Goal: Task Accomplishment & Management: Complete application form

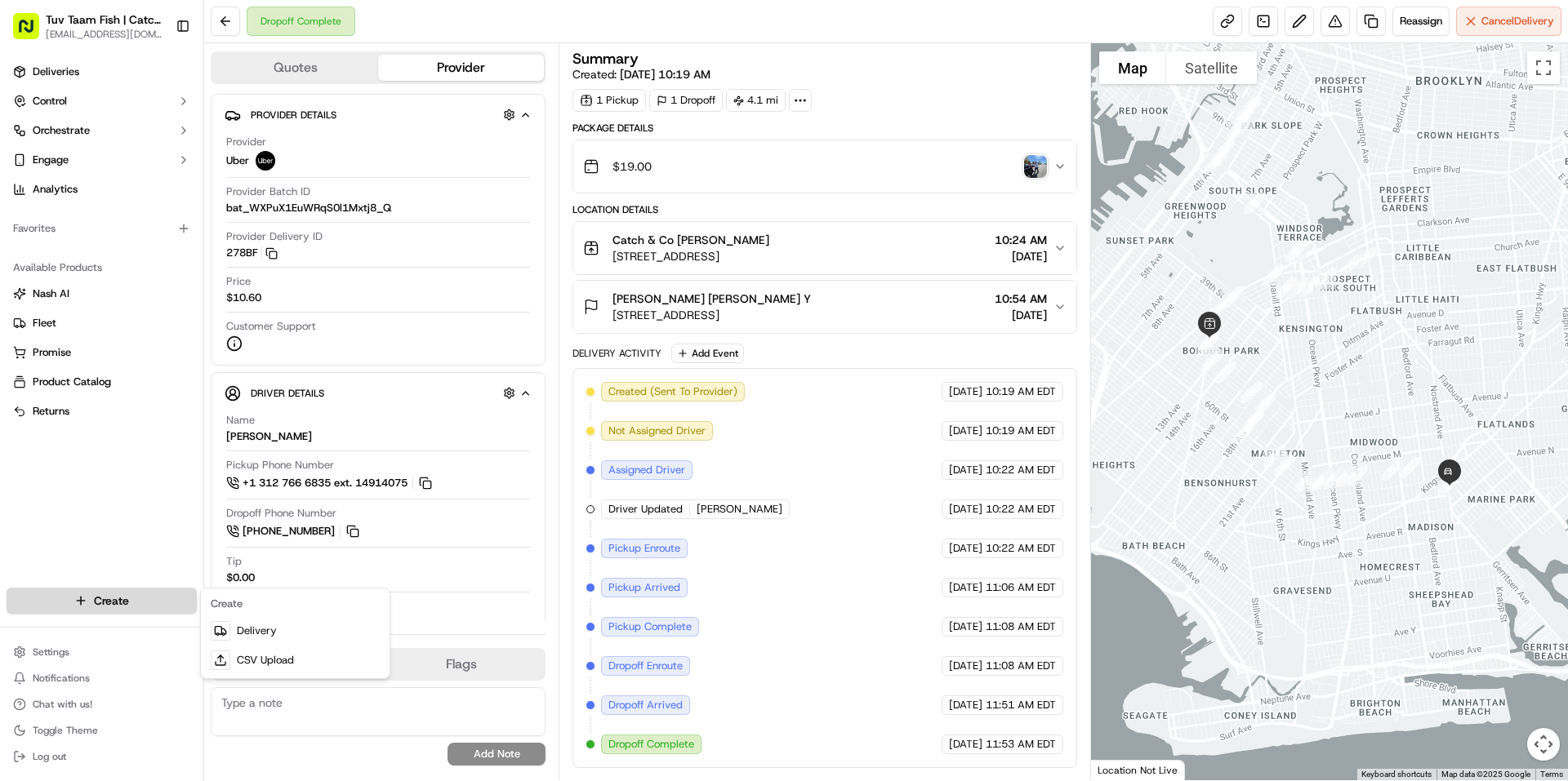
click at [106, 609] on html "Tuv Taam Fish | Catch & Co. [EMAIL_ADDRESS][DOMAIN_NAME] Toggle Sidebar Deliver…" at bounding box center [784, 390] width 1568 height 781
click at [279, 628] on link "Delivery" at bounding box center [295, 631] width 183 height 29
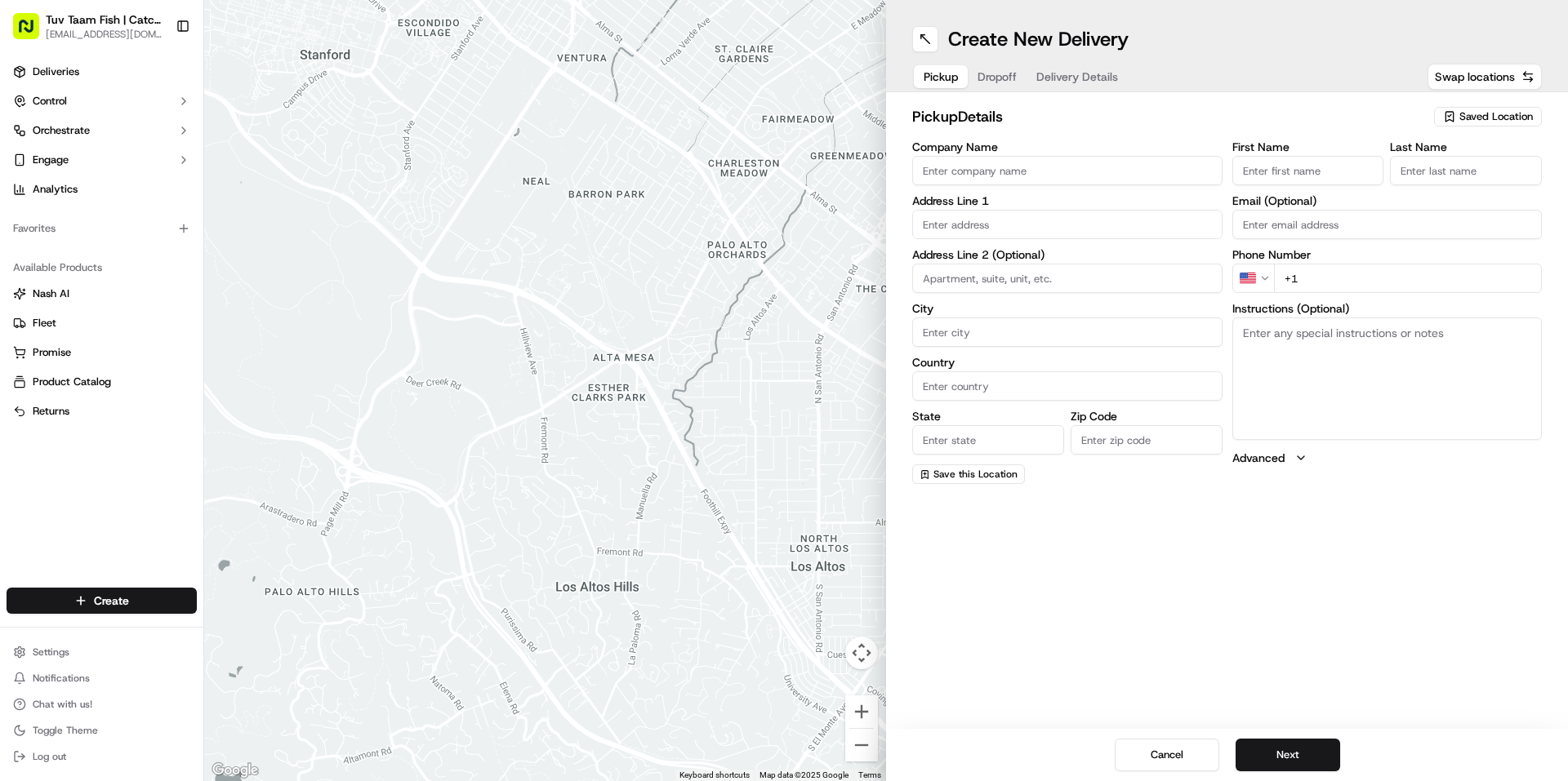
click at [1523, 122] on span "Saved Location" at bounding box center [1496, 116] width 73 height 14
click at [1412, 177] on span "Catch & Co" at bounding box center [1460, 177] width 201 height 14
type input "Catch & Co"
type input "[STREET_ADDRESS]"
type input "[GEOGRAPHIC_DATA]"
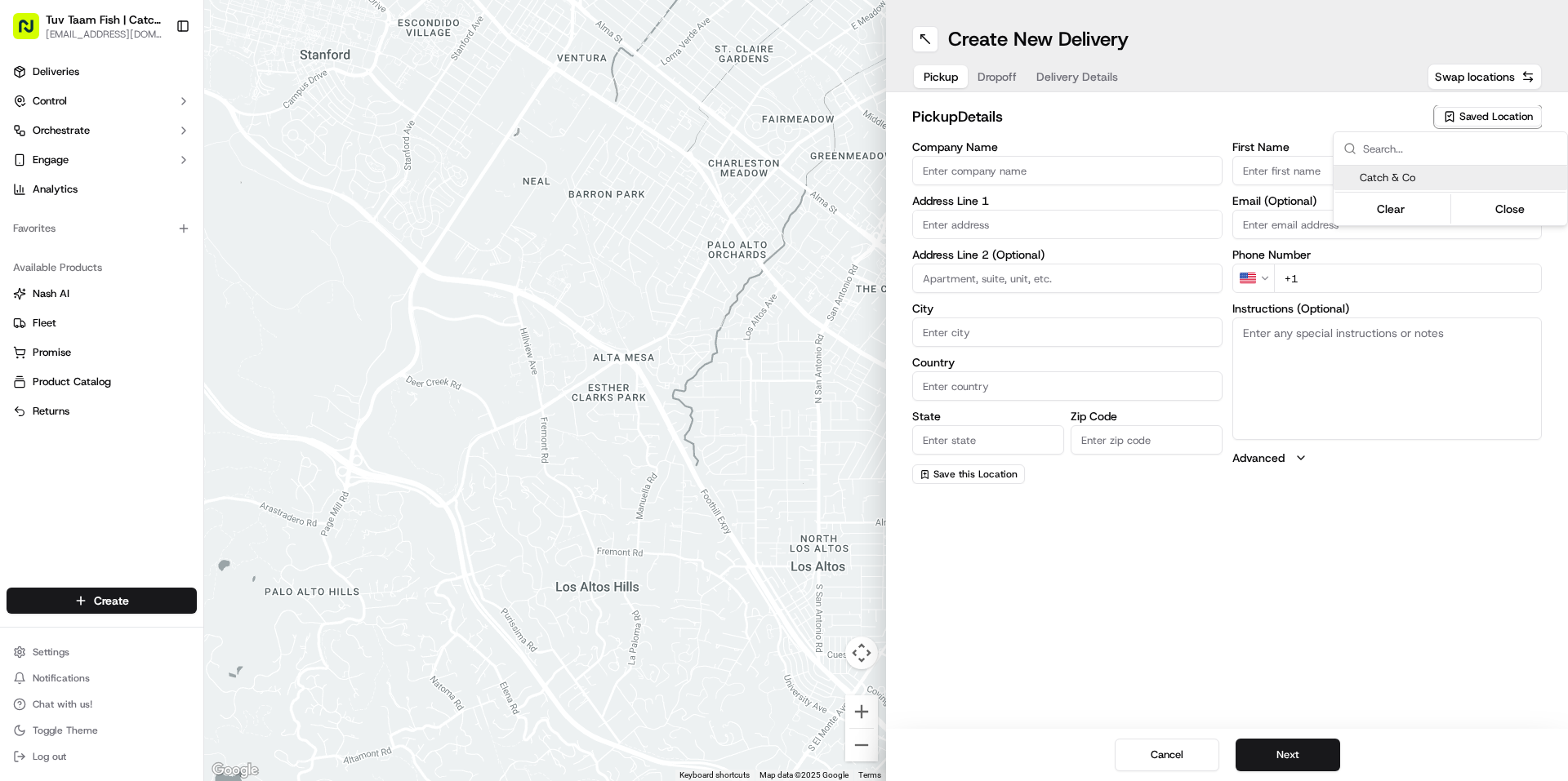
type input "US"
type input "NY"
type input "11219"
type input "[PERSON_NAME]"
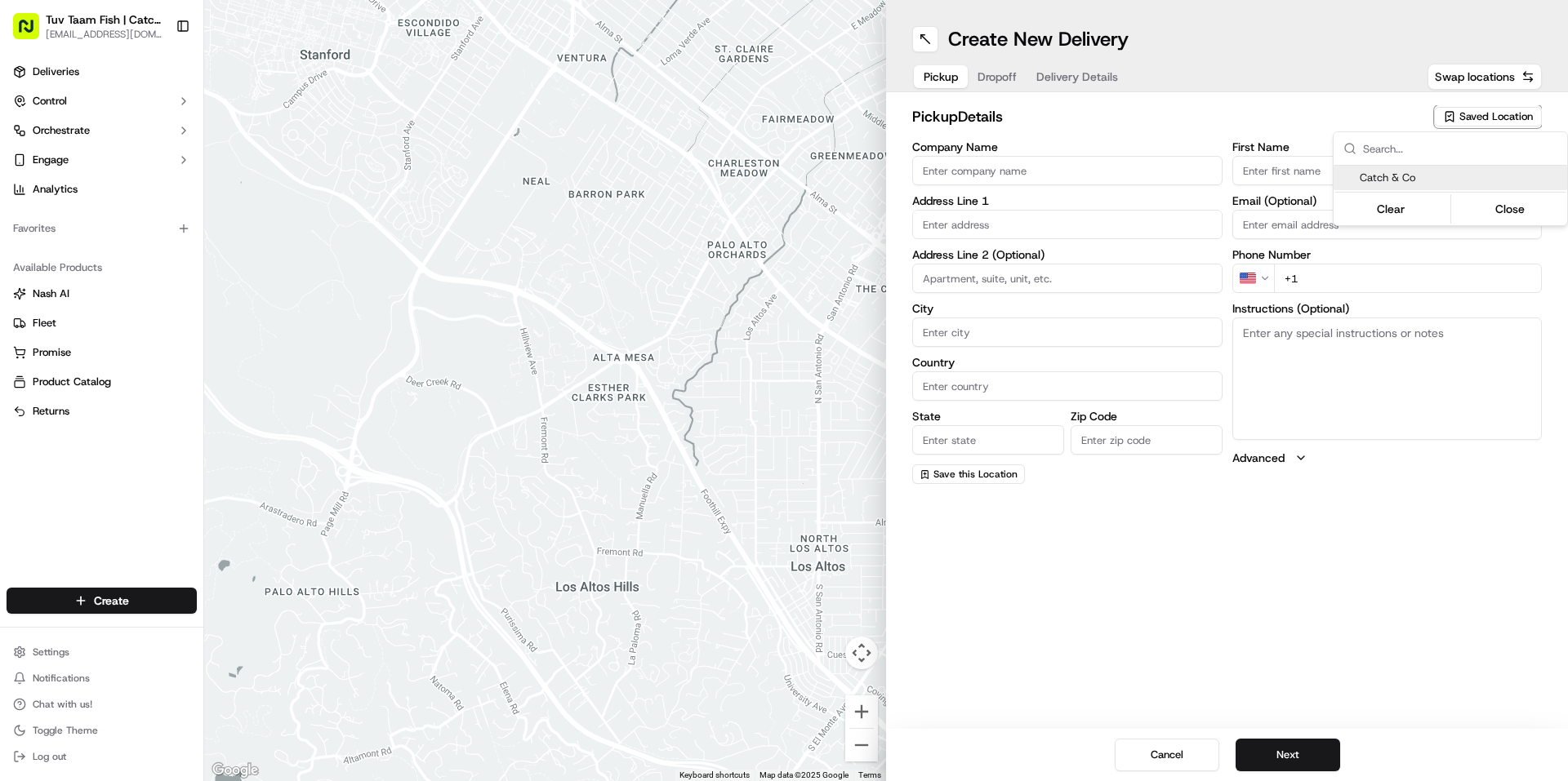
type input "[EMAIL_ADDRESS][DOMAIN_NAME]"
type input "[PHONE_NUMBER]"
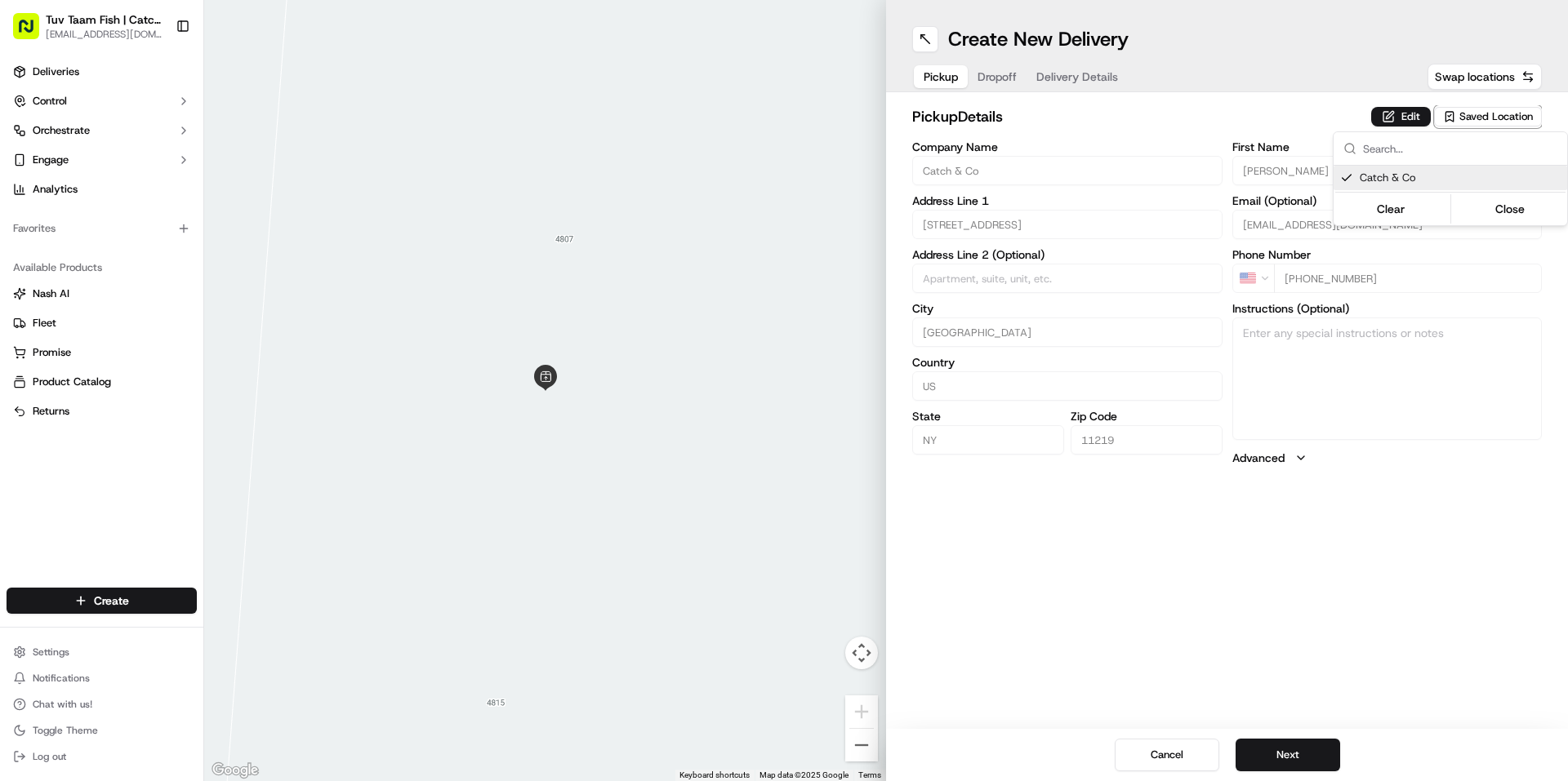
click at [1369, 715] on html "Tuv Taam Fish | Catch & Co. [EMAIL_ADDRESS][DOMAIN_NAME] Toggle Sidebar Deliver…" at bounding box center [784, 390] width 1568 height 781
click at [1316, 758] on button "Next" at bounding box center [1288, 755] width 104 height 33
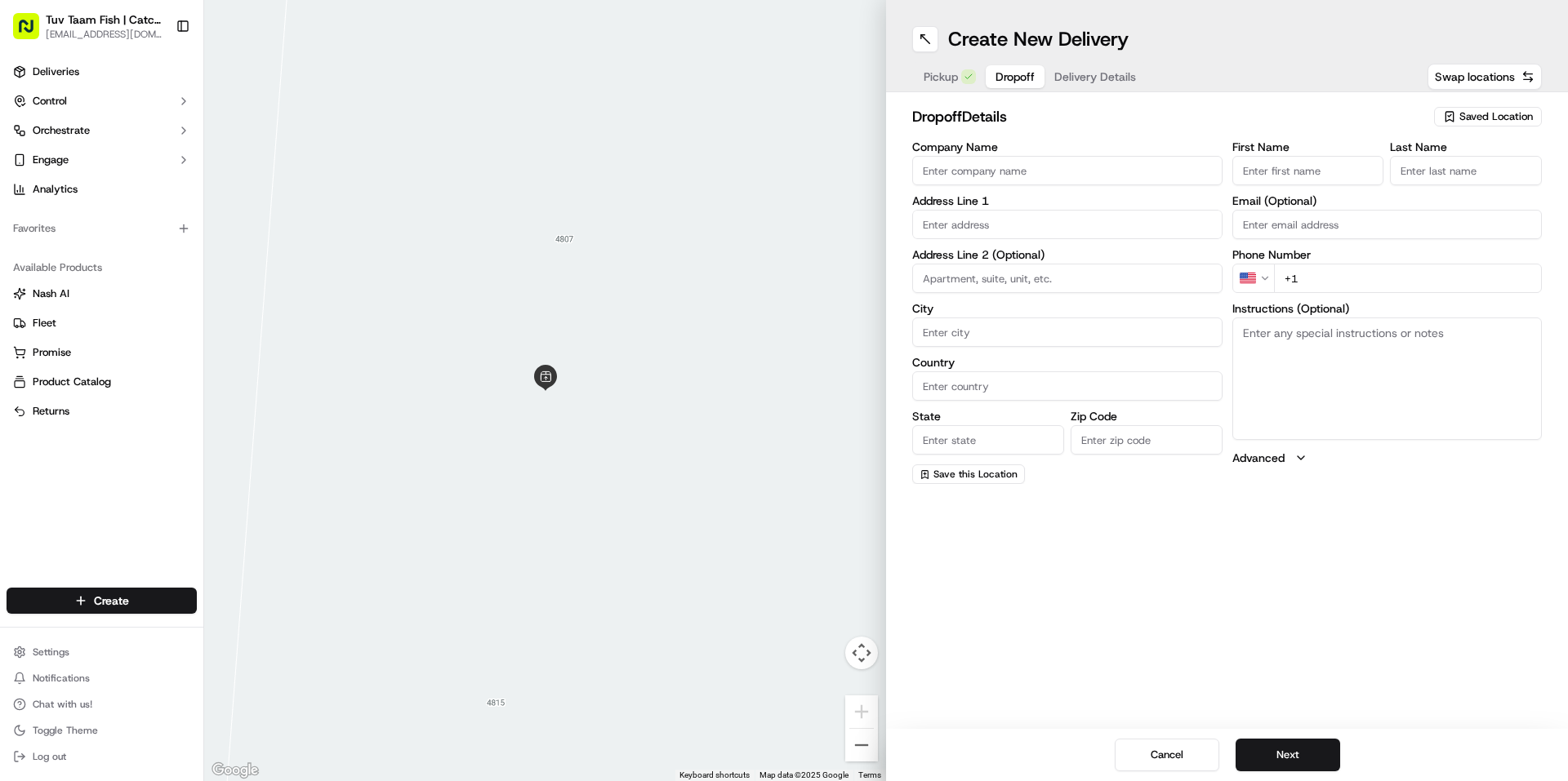
click at [1081, 178] on input "Company Name" at bounding box center [1067, 170] width 310 height 29
paste input "[PERSON_NAME]"
type input "[PERSON_NAME]"
click at [1385, 270] on input "+1" at bounding box center [1408, 278] width 268 height 29
paste input "[PHONE_NUMBER]"
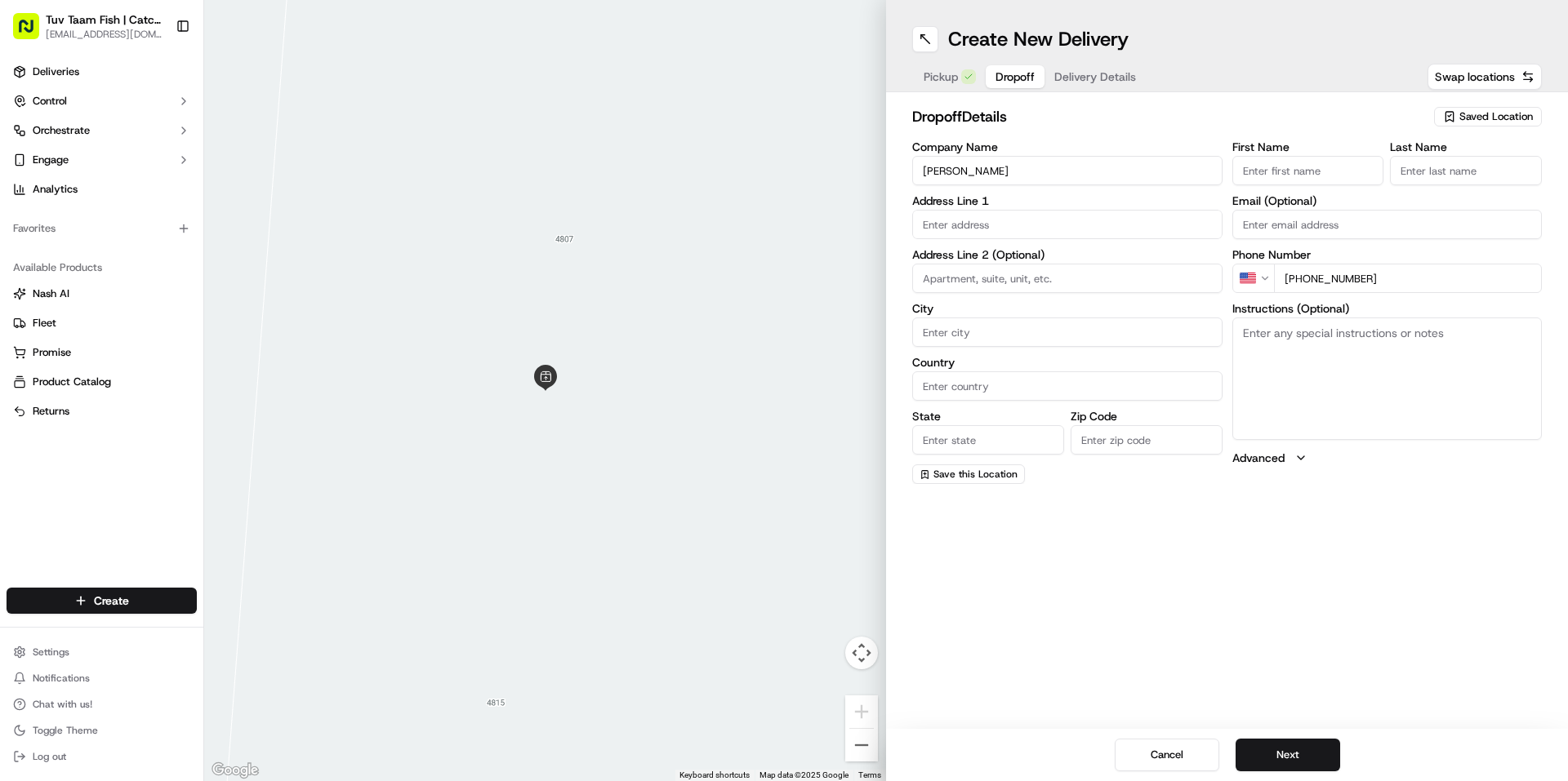
type input "[PHONE_NUMBER]"
click at [1020, 235] on input "text" at bounding box center [1067, 224] width 310 height 29
paste input "[STREET_ADDRESS]"
click at [1059, 264] on div "[STREET_ADDRESS]" at bounding box center [1067, 258] width 302 height 24
type input "[STREET_ADDRESS]"
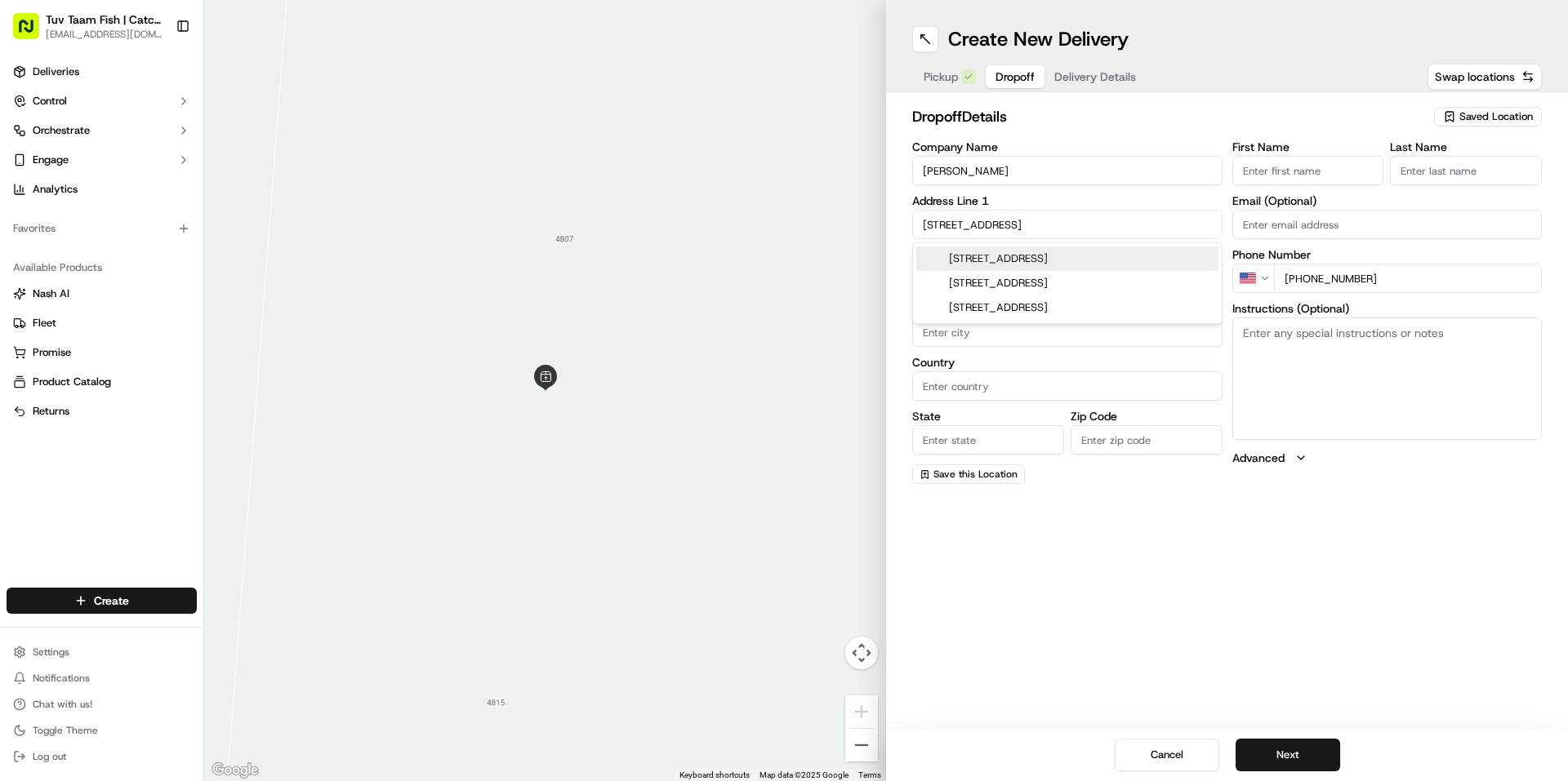
type input "[GEOGRAPHIC_DATA]"
type input "NY"
type input "11229"
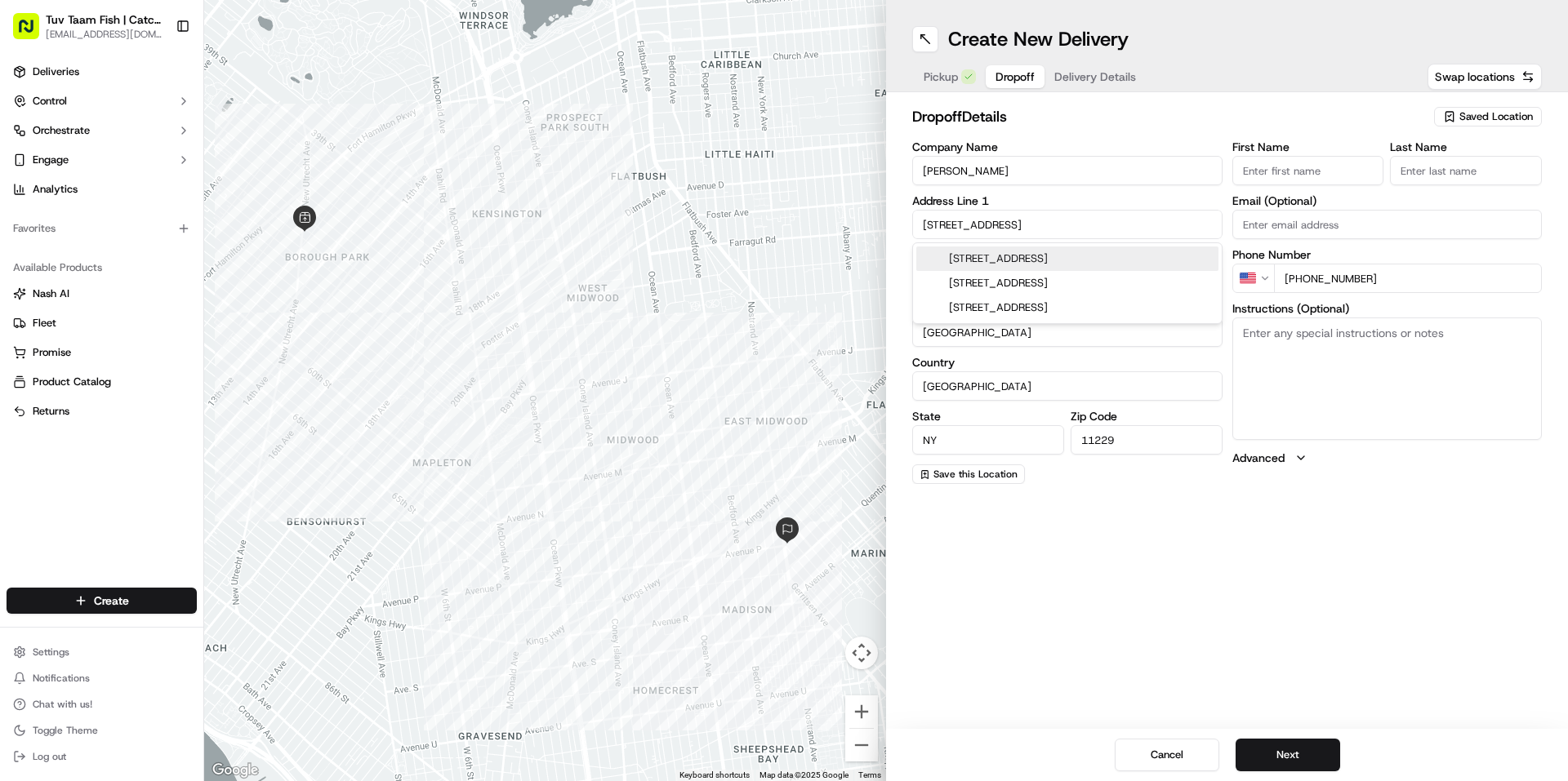
click at [1122, 230] on input "[STREET_ADDRESS]" at bounding box center [1067, 224] width 310 height 29
click at [1120, 261] on div "[STREET_ADDRESS]" at bounding box center [1067, 258] width 302 height 24
type input "[STREET_ADDRESS]"
click at [1301, 746] on button "Next" at bounding box center [1288, 755] width 104 height 33
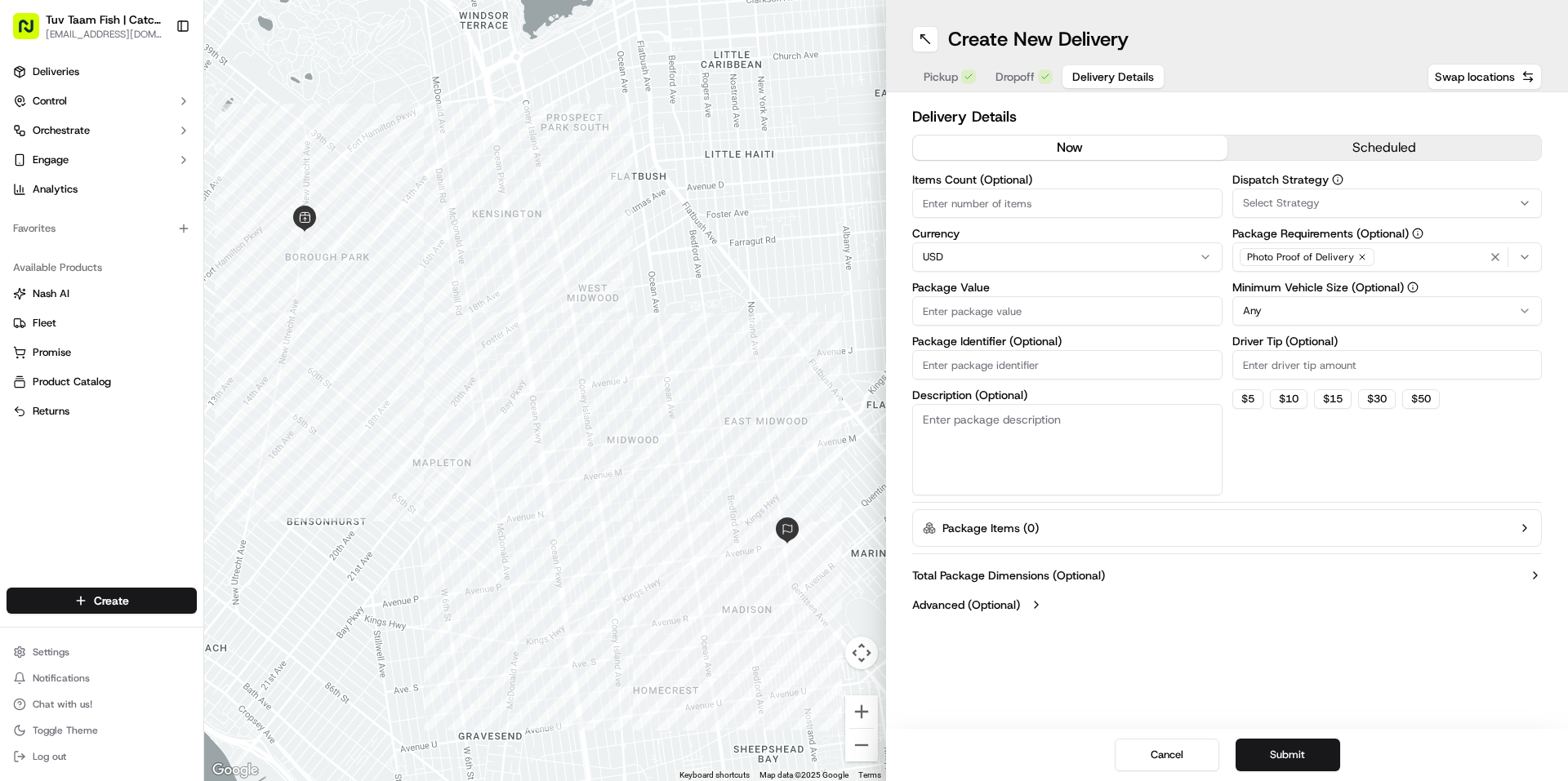
click at [1072, 305] on input "Package Value" at bounding box center [1067, 310] width 310 height 29
type input "19.01"
click at [1332, 301] on html "Tuv Taam Fish | Catch & Co. [EMAIL_ADDRESS][DOMAIN_NAME] Toggle Sidebar Deliver…" at bounding box center [784, 390] width 1568 height 781
click at [1386, 198] on div "Select Strategy" at bounding box center [1387, 203] width 302 height 14
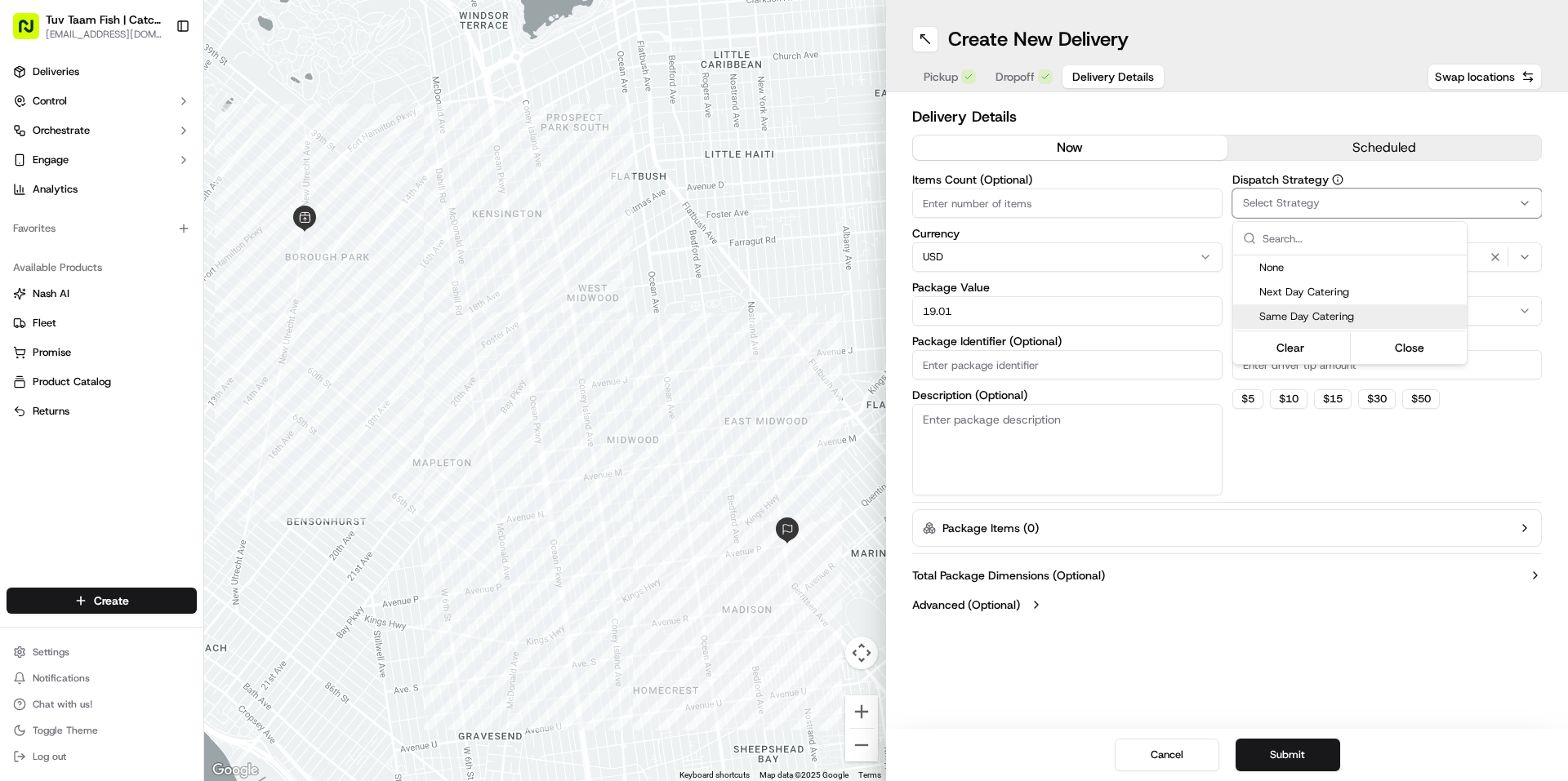
click at [1314, 581] on html "Tuv Taam Fish | Catch & Co. [EMAIL_ADDRESS][DOMAIN_NAME] Toggle Sidebar Deliver…" at bounding box center [784, 390] width 1568 height 781
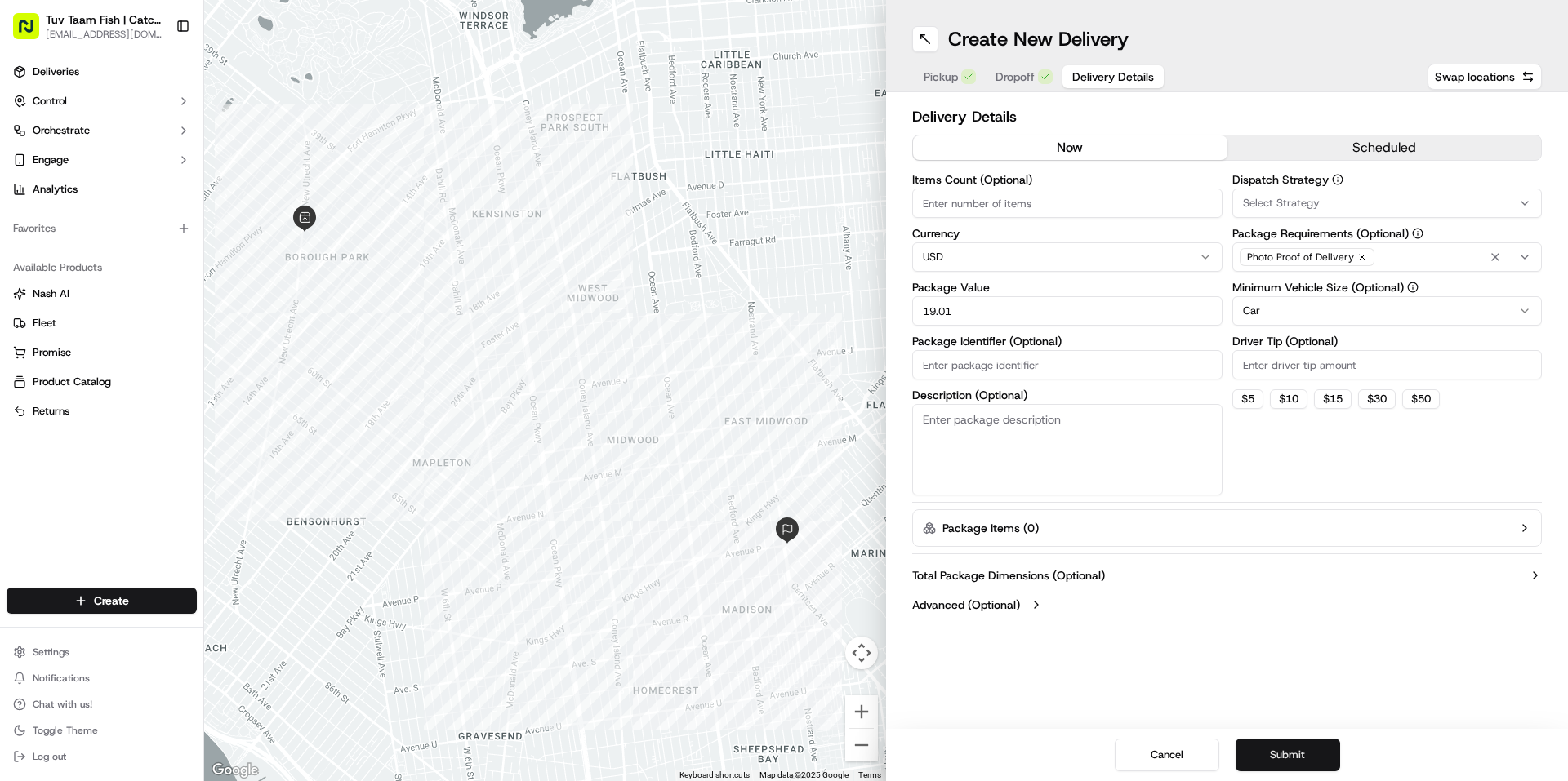
click at [1286, 758] on button "Submit" at bounding box center [1288, 755] width 104 height 33
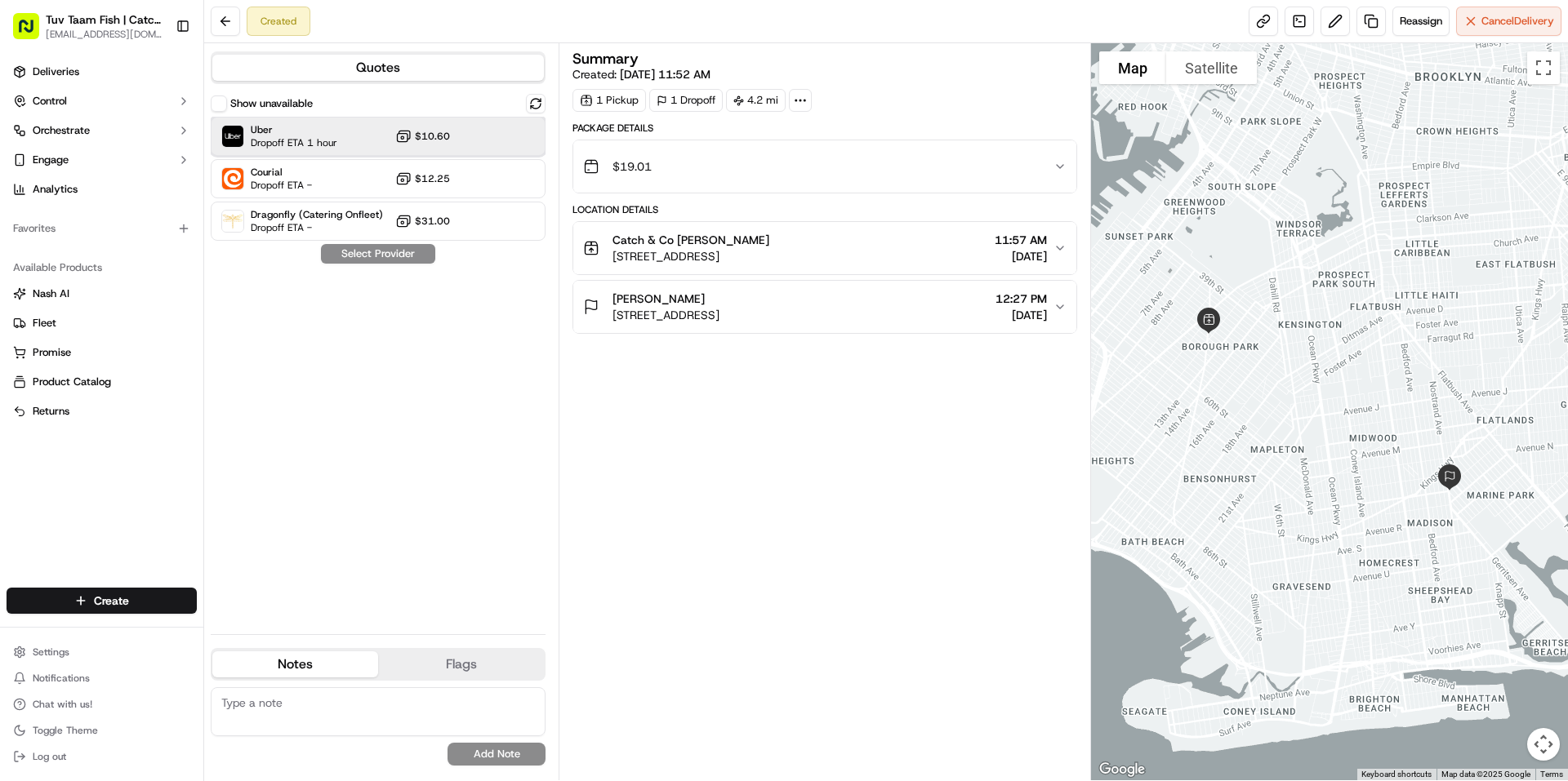
click at [511, 140] on div "Uber Dropoff ETA 1 hour $10.60" at bounding box center [378, 136] width 335 height 40
click at [420, 253] on button "Assign Provider" at bounding box center [379, 253] width 116 height 19
